Goal: Check status: Check status

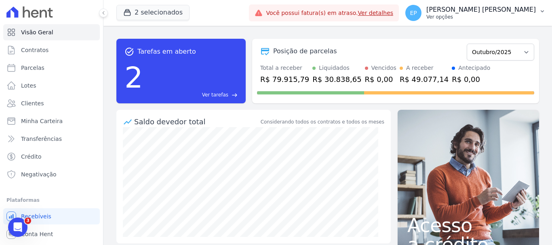
click at [516, 20] on p "Ver opções" at bounding box center [481, 17] width 110 height 6
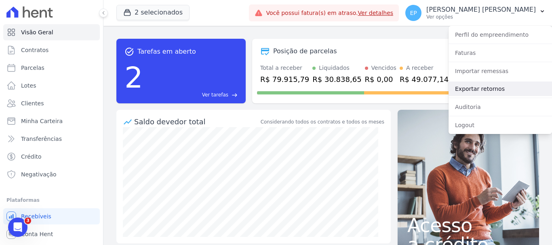
click at [466, 88] on link "Exportar retornos" at bounding box center [500, 89] width 103 height 15
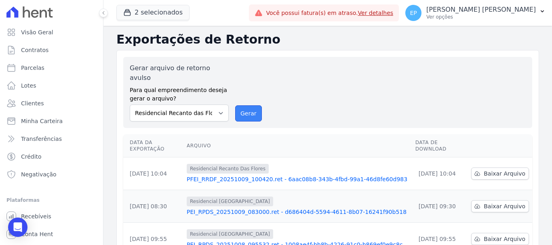
drag, startPoint x: 251, startPoint y: 105, endPoint x: 310, endPoint y: 56, distance: 77.1
click at [251, 105] on button "Gerar" at bounding box center [248, 113] width 27 height 16
click at [32, 104] on span "Clientes" at bounding box center [32, 103] width 23 height 8
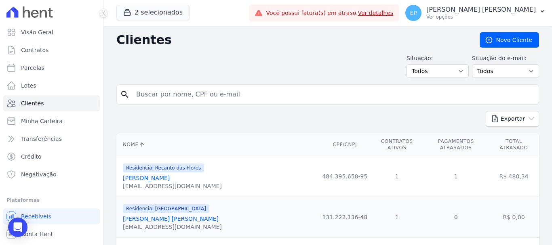
click at [179, 101] on input "search" at bounding box center [333, 94] width 404 height 16
type input "karina"
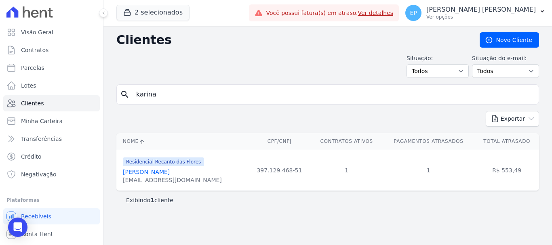
drag, startPoint x: 159, startPoint y: 174, endPoint x: 158, endPoint y: 170, distance: 4.2
click at [159, 173] on link "Karina Souza Costa" at bounding box center [146, 172] width 47 height 6
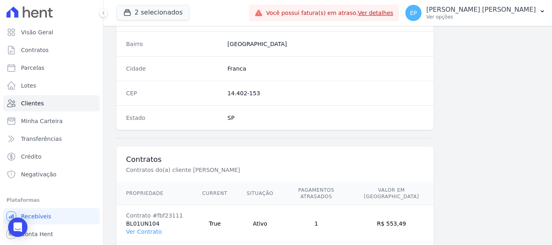
scroll to position [511, 0]
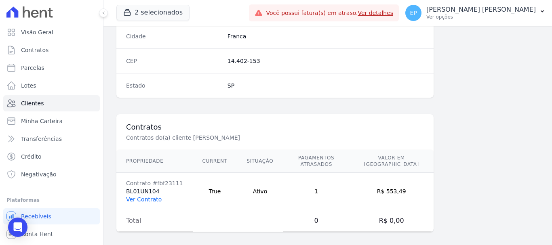
click at [141, 196] on link "Ver Contrato" at bounding box center [144, 199] width 36 height 6
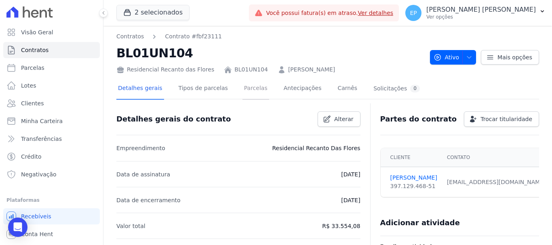
click at [243, 87] on link "Parcelas" at bounding box center [255, 88] width 27 height 21
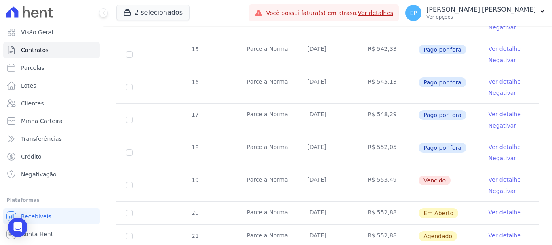
scroll to position [435, 0]
